Goal: Find specific page/section: Find specific page/section

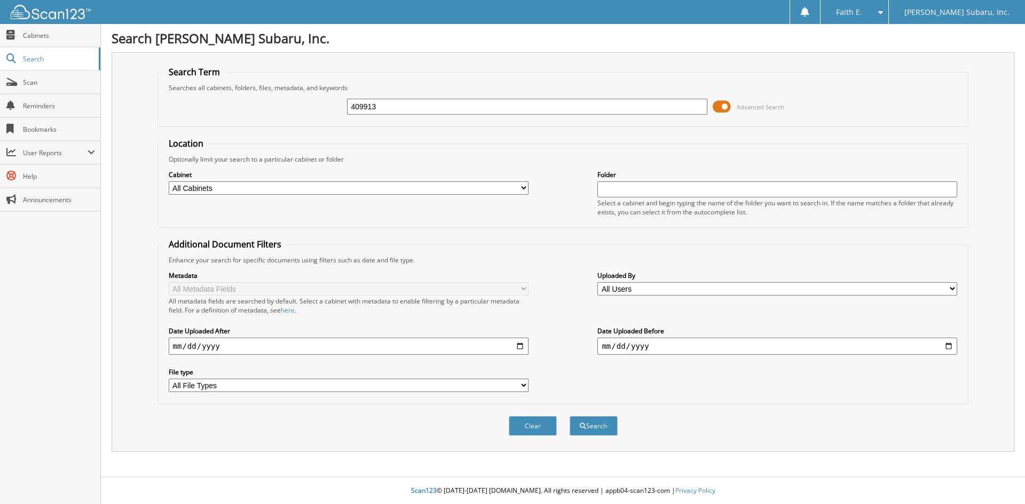
type input "409913"
click at [569, 416] on button "Search" at bounding box center [593, 426] width 48 height 20
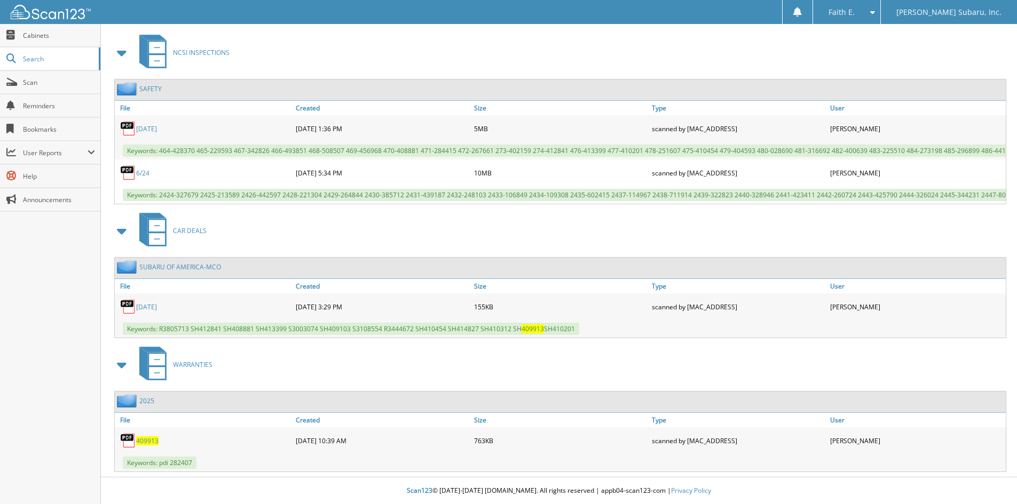
scroll to position [418, 0]
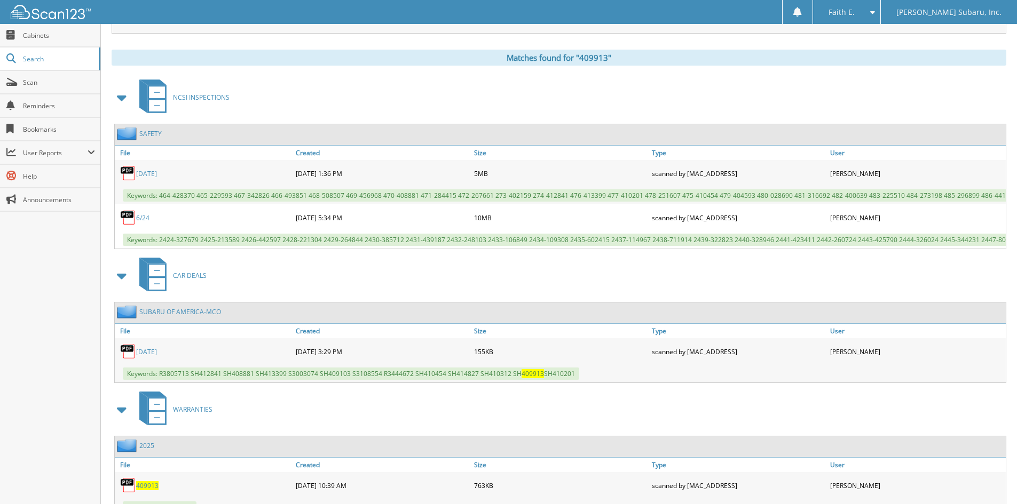
click at [143, 211] on div "6/24" at bounding box center [204, 217] width 178 height 21
click at [142, 214] on link "6/24" at bounding box center [142, 217] width 13 height 9
click at [69, 164] on span "User Reports" at bounding box center [50, 152] width 100 height 23
click at [69, 178] on span "My Recent Activity" at bounding box center [56, 176] width 78 height 10
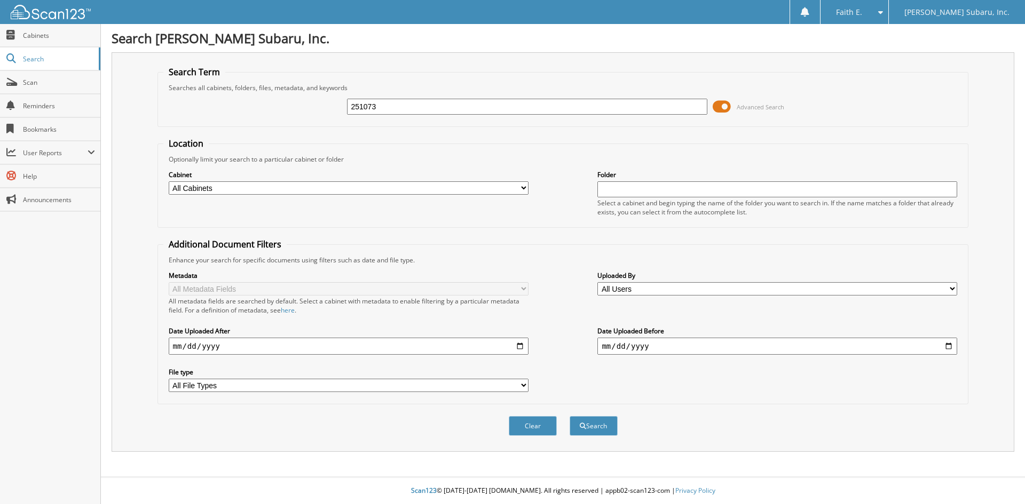
type input "251073"
click at [569, 416] on button "Search" at bounding box center [593, 426] width 48 height 20
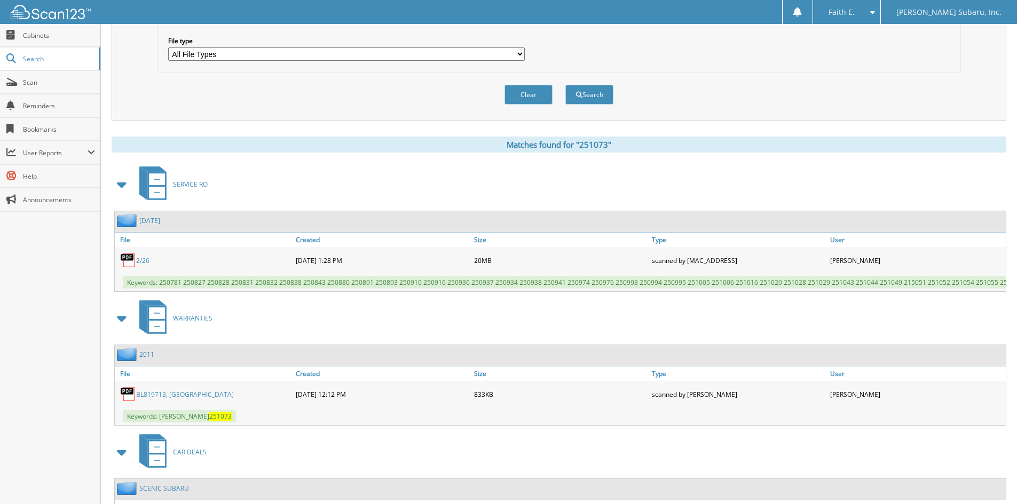
scroll to position [428, 0]
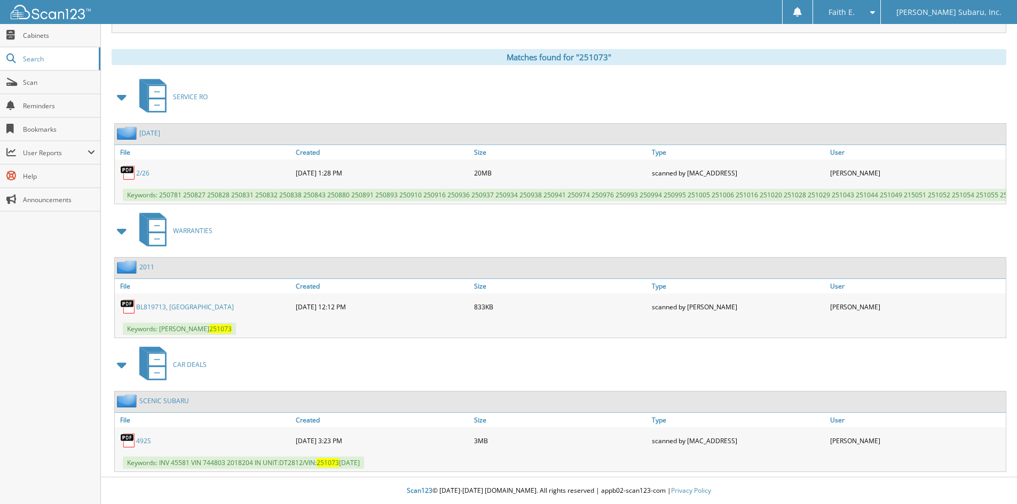
click at [144, 169] on link "2/26" at bounding box center [142, 173] width 13 height 9
click at [46, 149] on span "User Reports" at bounding box center [55, 152] width 65 height 9
click at [47, 182] on link "My Recent Activity" at bounding box center [50, 175] width 100 height 23
